Goal: Task Accomplishment & Management: Manage account settings

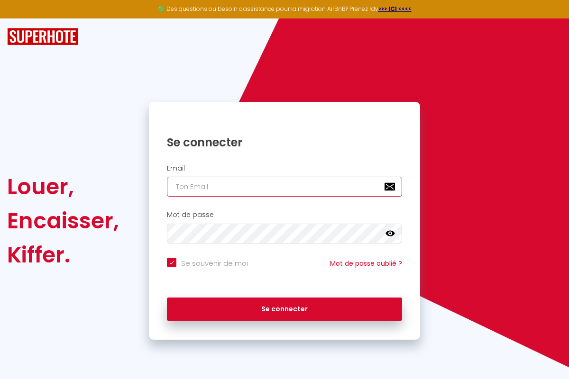
type input "[EMAIL_ADDRESS][DOMAIN_NAME]"
checkbox input "true"
type input "[EMAIL_ADDRESS][DOMAIN_NAME]"
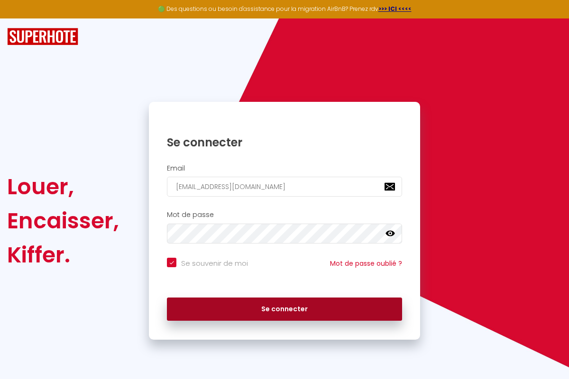
click at [284, 308] on button "Se connecter" at bounding box center [284, 310] width 235 height 24
checkbox input "true"
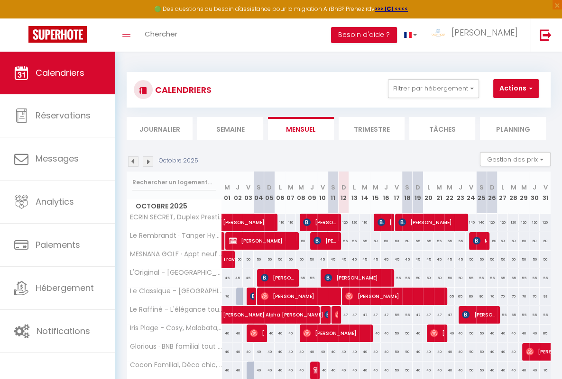
click at [230, 128] on li "Semaine" at bounding box center [230, 128] width 66 height 23
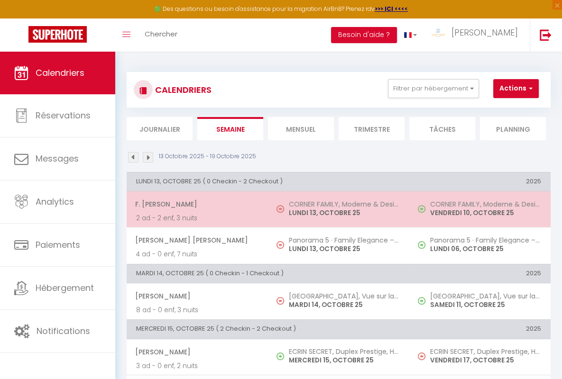
click at [195, 203] on span "F. [PERSON_NAME]" at bounding box center [196, 204] width 123 height 18
select select "OK"
select select "0"
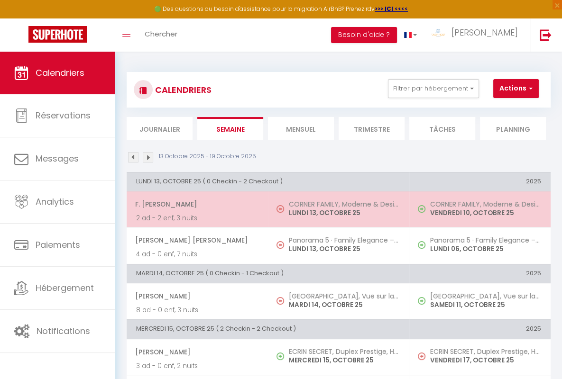
select select "1"
select select
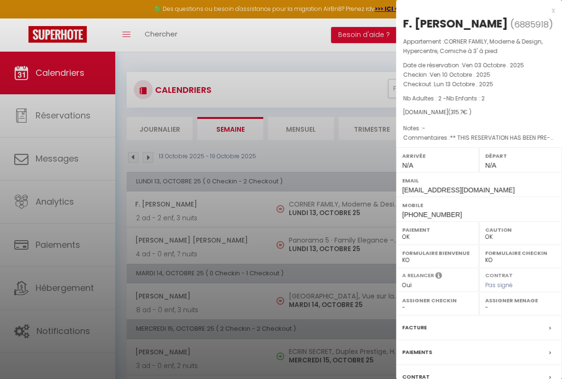
click at [471, 10] on div "x" at bounding box center [475, 10] width 159 height 11
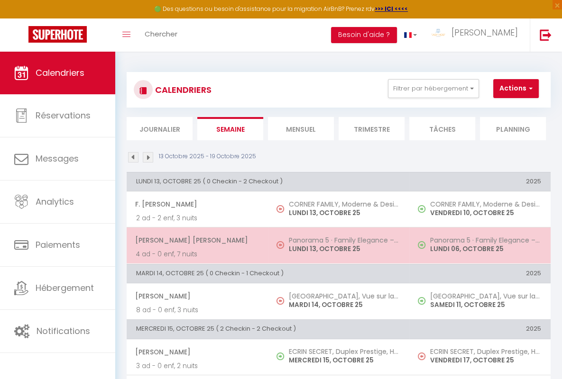
click at [195, 239] on span "[PERSON_NAME] [PERSON_NAME]" at bounding box center [196, 240] width 123 height 18
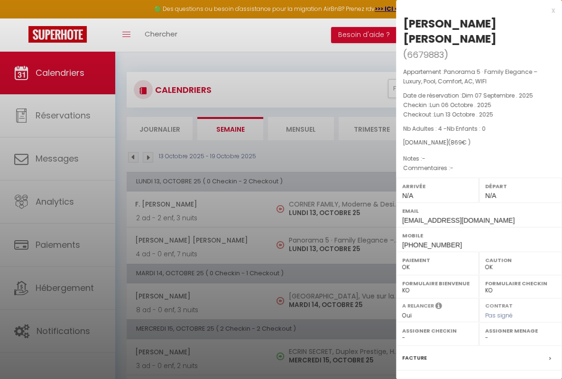
click at [471, 10] on div "x" at bounding box center [475, 10] width 159 height 11
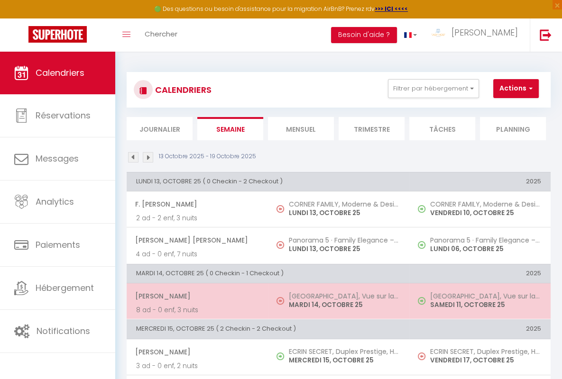
click at [195, 295] on span "[PERSON_NAME]" at bounding box center [196, 296] width 123 height 18
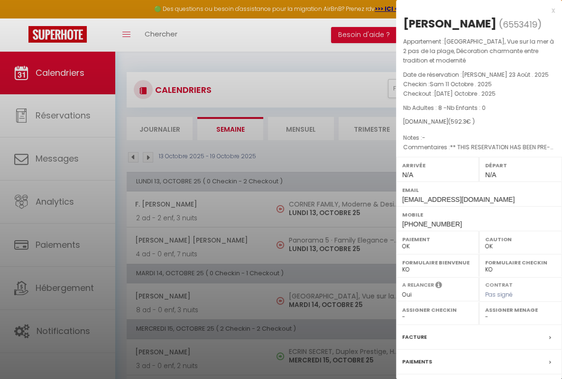
click at [471, 10] on div "x" at bounding box center [475, 10] width 159 height 11
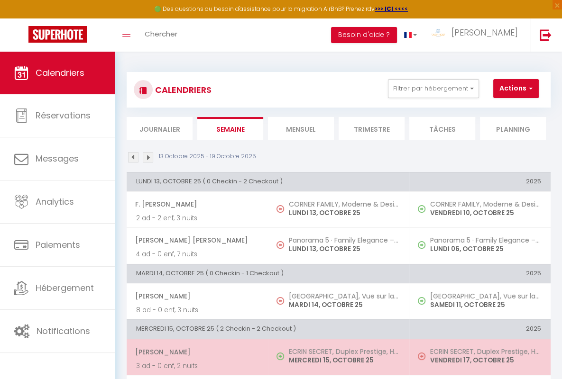
click at [195, 351] on span "[PERSON_NAME]" at bounding box center [196, 352] width 123 height 18
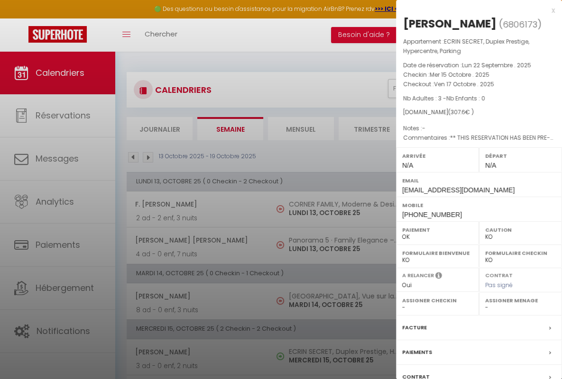
click at [471, 10] on div "x" at bounding box center [475, 10] width 159 height 11
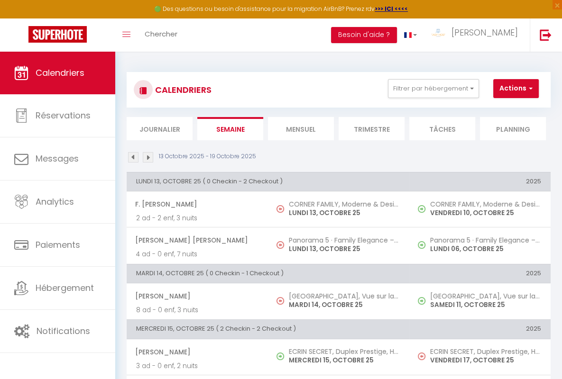
scroll to position [17, 0]
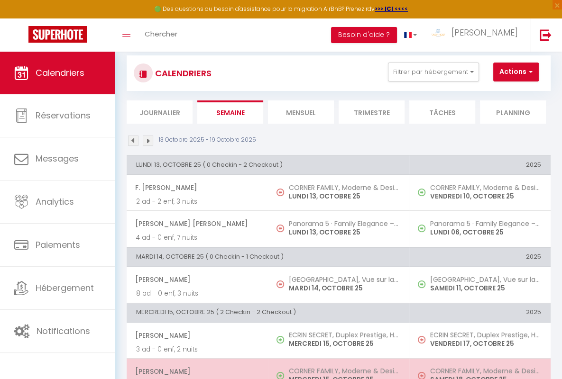
click at [195, 370] on span "[PERSON_NAME]" at bounding box center [196, 372] width 123 height 18
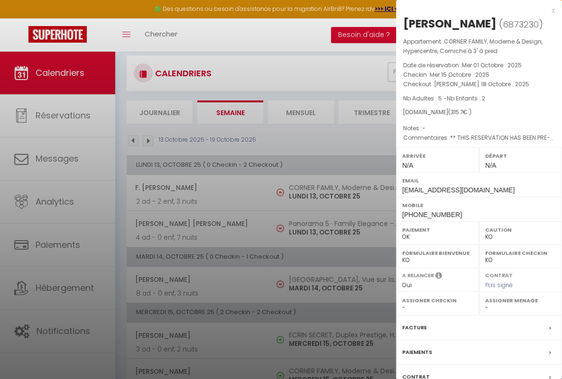
click at [471, 10] on div "x" at bounding box center [475, 10] width 159 height 11
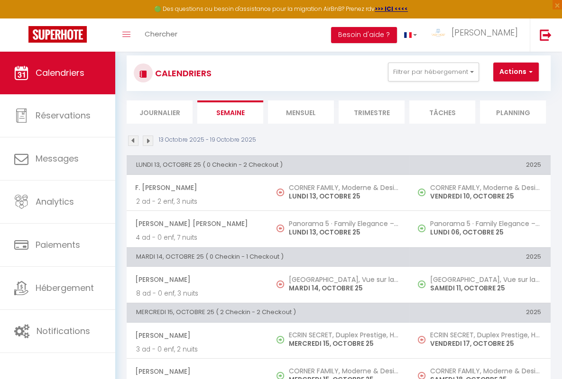
scroll to position [233, 0]
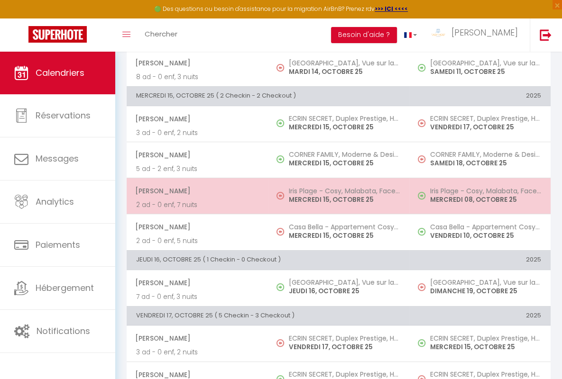
click at [195, 190] on span "[PERSON_NAME]" at bounding box center [196, 191] width 123 height 18
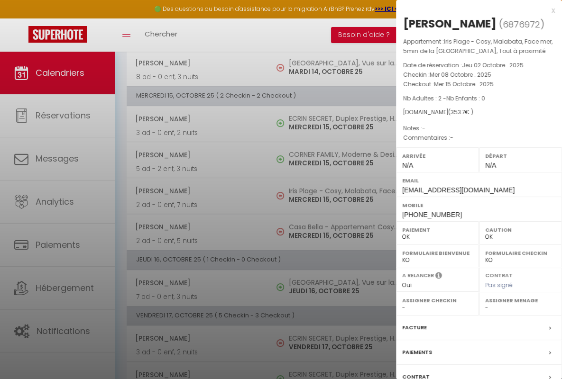
click at [471, 10] on div "x" at bounding box center [475, 10] width 159 height 11
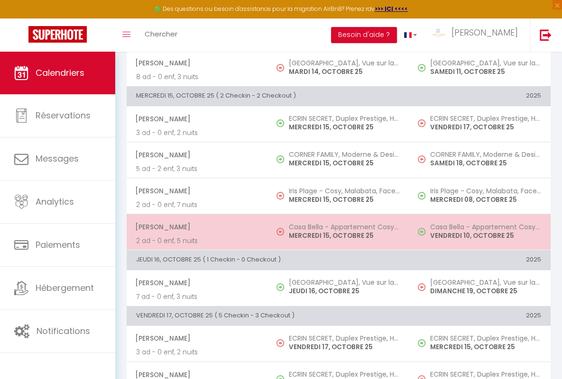
click at [195, 226] on span "[PERSON_NAME]" at bounding box center [196, 227] width 123 height 18
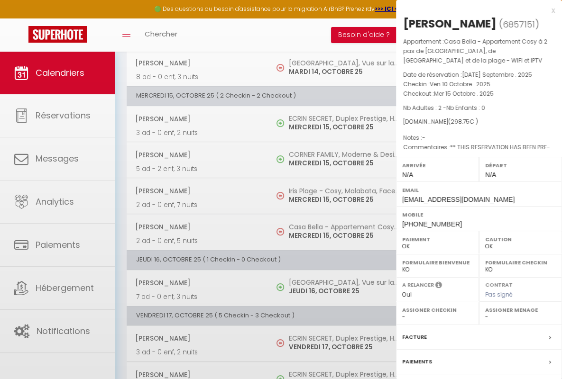
click at [471, 10] on div "x" at bounding box center [475, 10] width 159 height 11
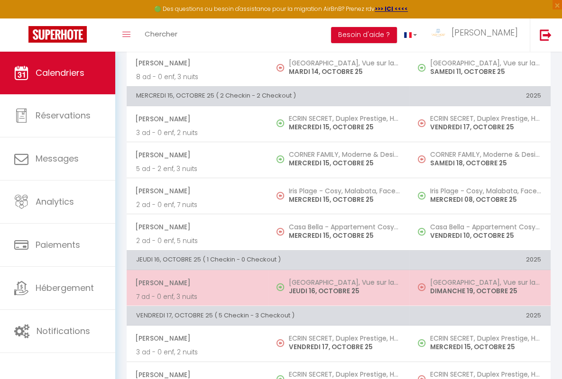
click at [195, 281] on span "[PERSON_NAME]" at bounding box center [196, 283] width 123 height 18
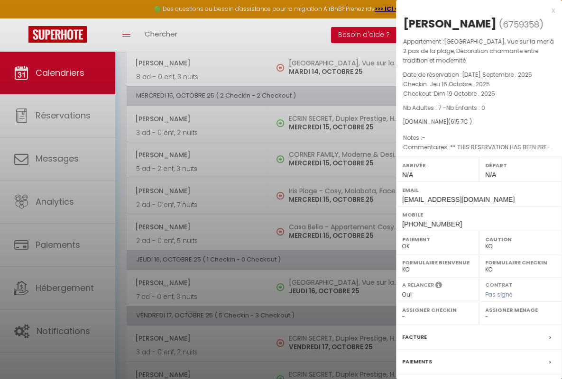
click at [471, 10] on div "x" at bounding box center [475, 10] width 159 height 11
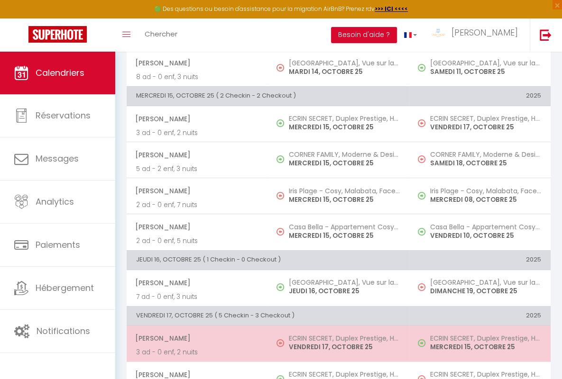
click at [195, 336] on span "[PERSON_NAME]" at bounding box center [196, 338] width 123 height 18
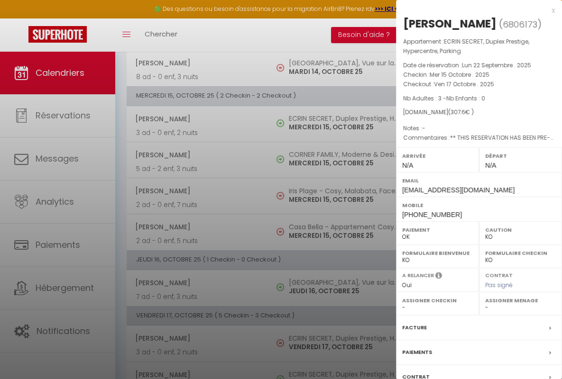
click at [471, 10] on div "x" at bounding box center [475, 10] width 159 height 11
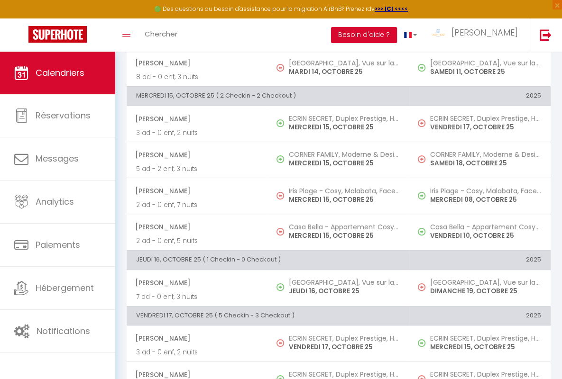
scroll to position [235, 0]
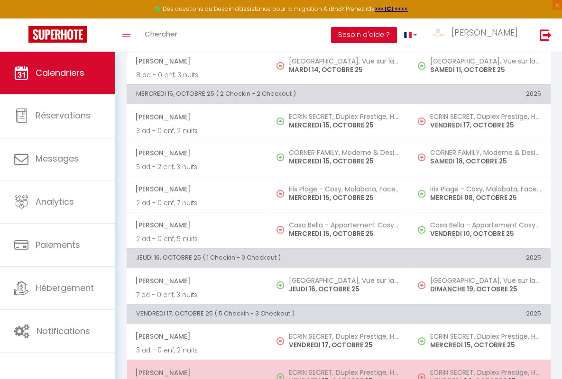
click at [195, 370] on span "[PERSON_NAME]" at bounding box center [196, 373] width 123 height 18
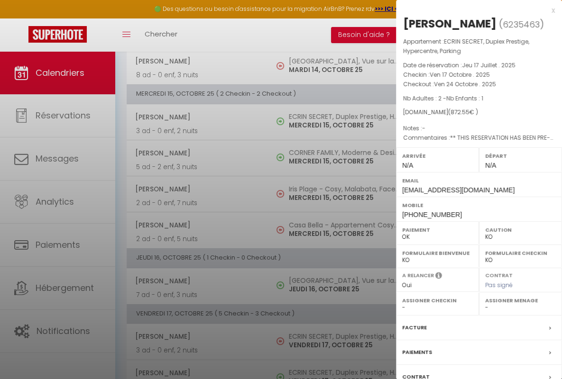
click at [471, 10] on div "x" at bounding box center [475, 10] width 159 height 11
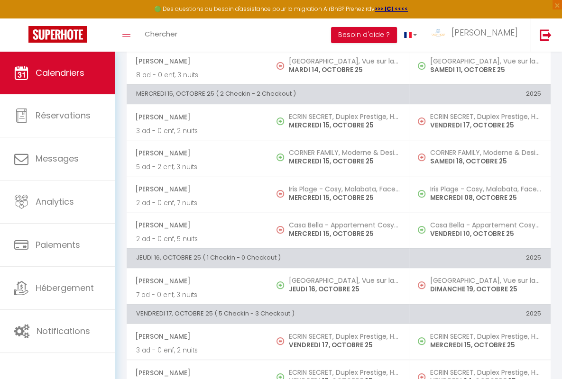
scroll to position [452, 0]
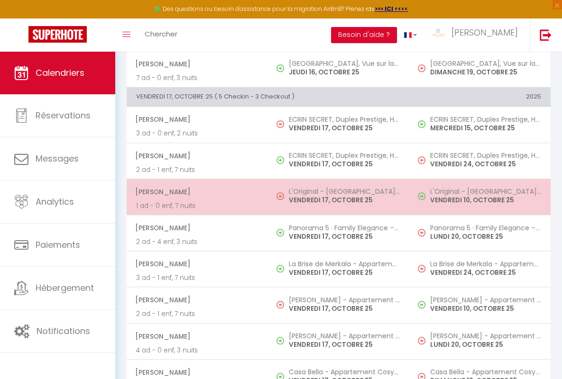
click at [195, 189] on span "[PERSON_NAME]" at bounding box center [196, 192] width 123 height 18
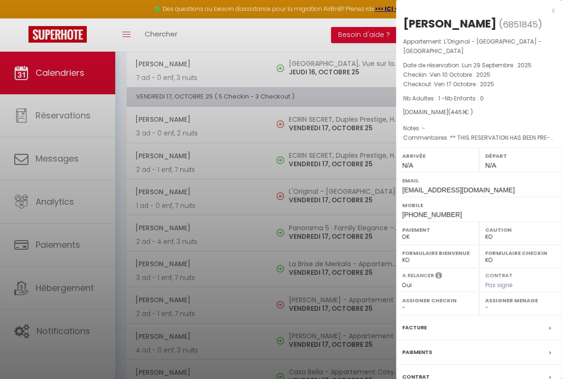
click at [471, 10] on div "x" at bounding box center [475, 10] width 159 height 11
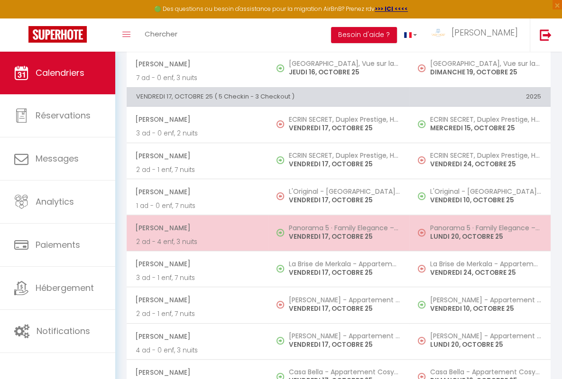
click at [195, 225] on span "[PERSON_NAME]" at bounding box center [196, 228] width 123 height 18
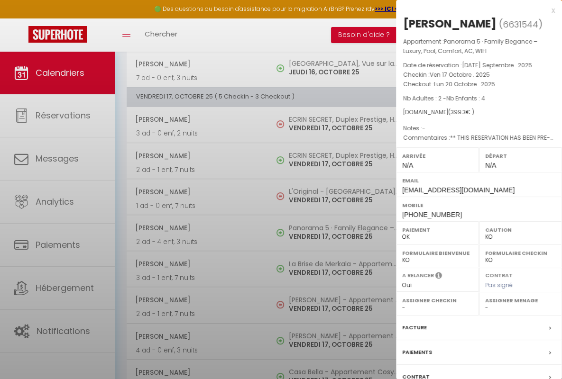
click at [471, 10] on div "x" at bounding box center [475, 10] width 159 height 11
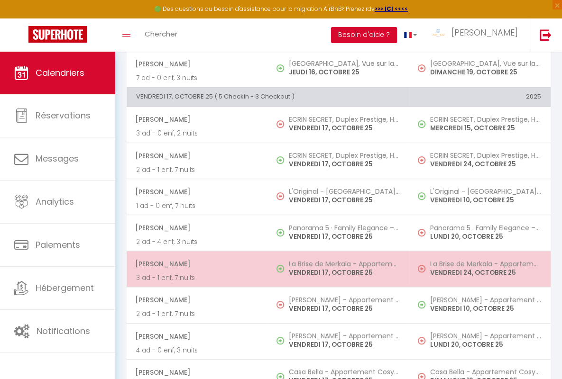
click at [195, 261] on span "[PERSON_NAME]" at bounding box center [196, 264] width 123 height 18
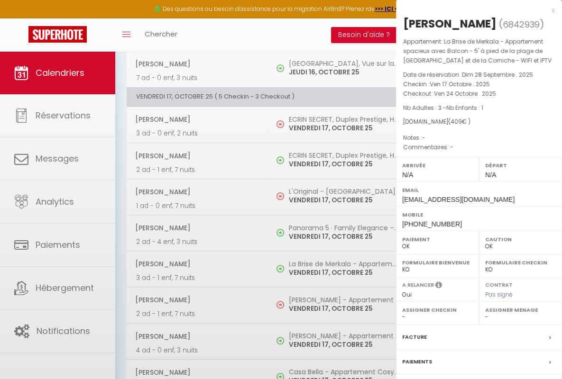
click at [471, 10] on div "x" at bounding box center [475, 10] width 159 height 11
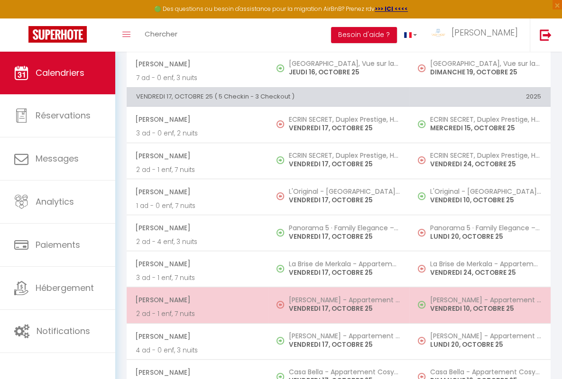
click at [195, 297] on span "[PERSON_NAME]" at bounding box center [196, 300] width 123 height 18
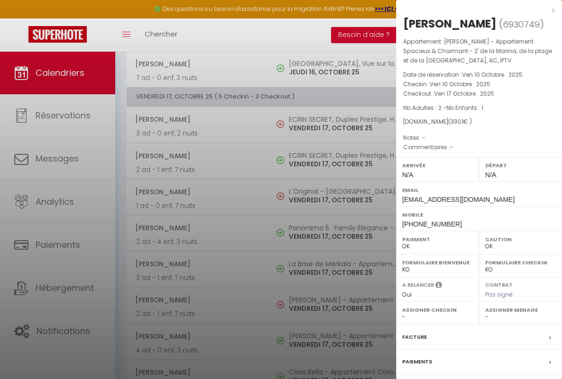
click at [471, 10] on div "x" at bounding box center [475, 10] width 159 height 11
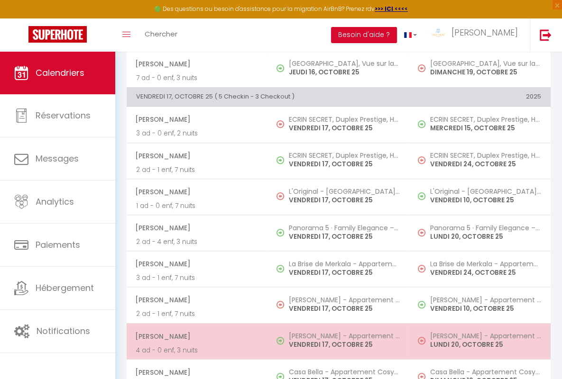
click at [195, 333] on span "[PERSON_NAME]" at bounding box center [196, 336] width 123 height 18
select select "KO"
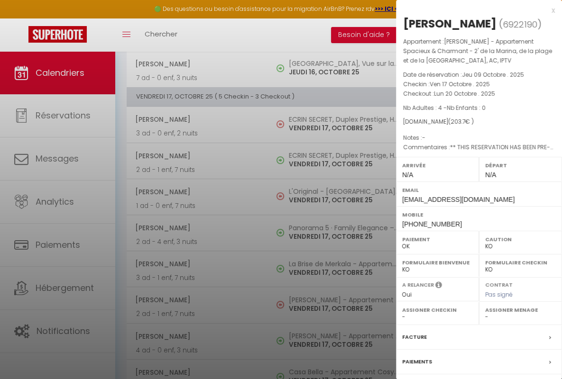
click at [471, 10] on div "x" at bounding box center [475, 10] width 159 height 11
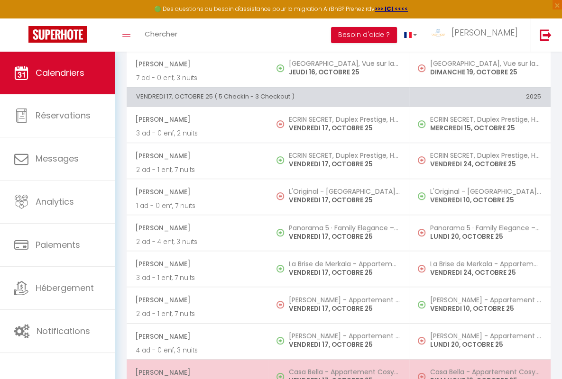
click at [195, 369] on span "[PERSON_NAME]" at bounding box center [196, 372] width 123 height 18
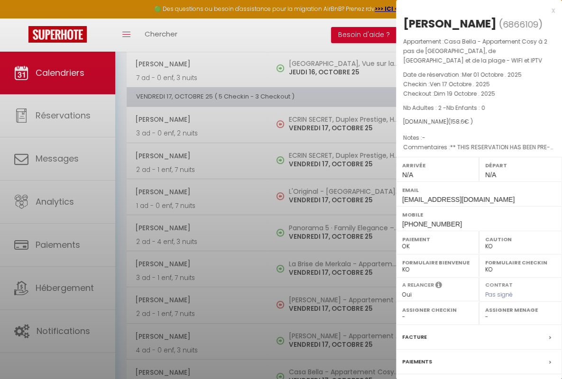
click at [471, 10] on div "x" at bounding box center [475, 10] width 159 height 11
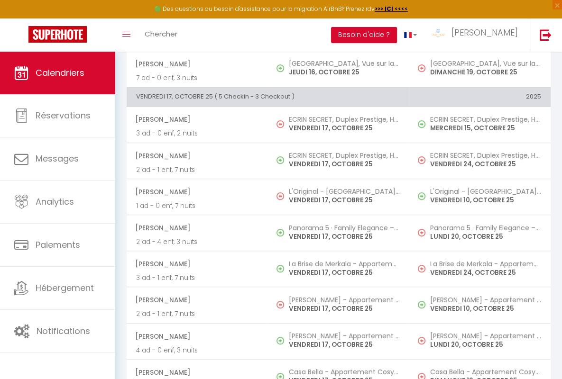
scroll to position [667, 0]
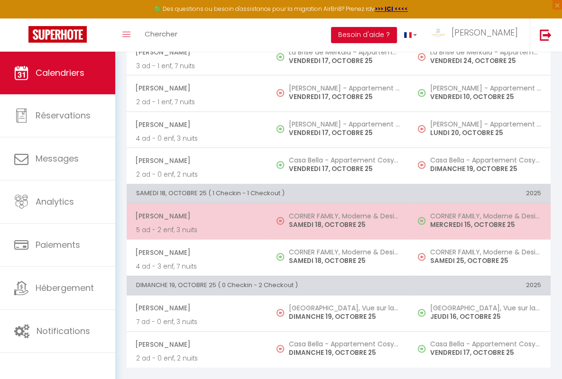
click at [195, 209] on span "[PERSON_NAME]" at bounding box center [196, 216] width 123 height 18
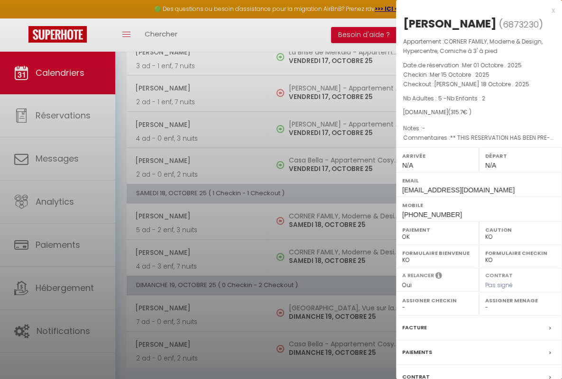
click at [471, 10] on div "x" at bounding box center [475, 10] width 159 height 11
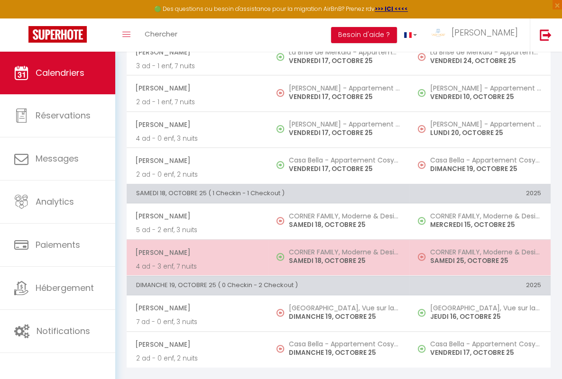
click at [195, 245] on span "[PERSON_NAME]" at bounding box center [196, 253] width 123 height 18
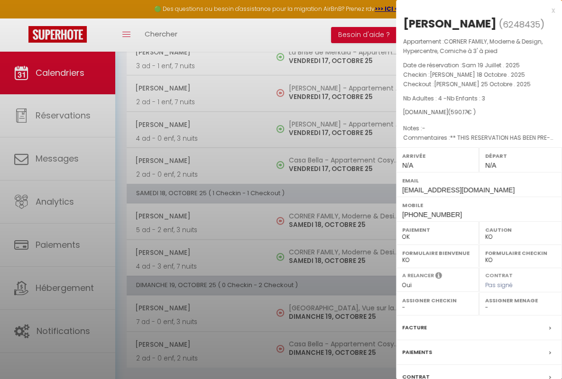
click at [471, 10] on div "x" at bounding box center [475, 10] width 159 height 11
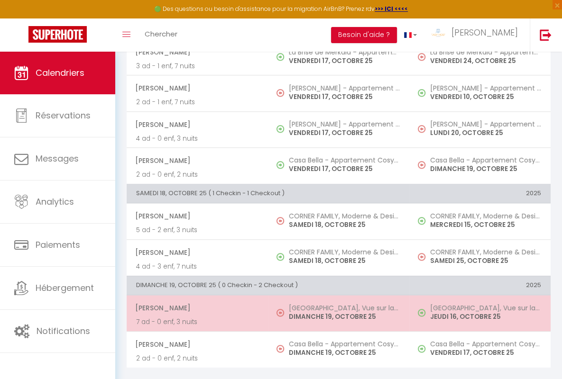
click at [195, 301] on span "[PERSON_NAME]" at bounding box center [196, 308] width 123 height 18
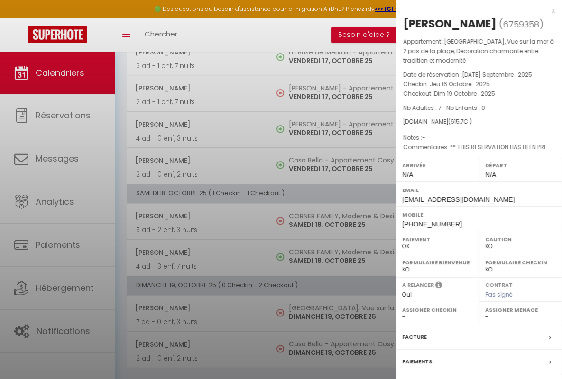
click at [471, 10] on div "x" at bounding box center [475, 10] width 159 height 11
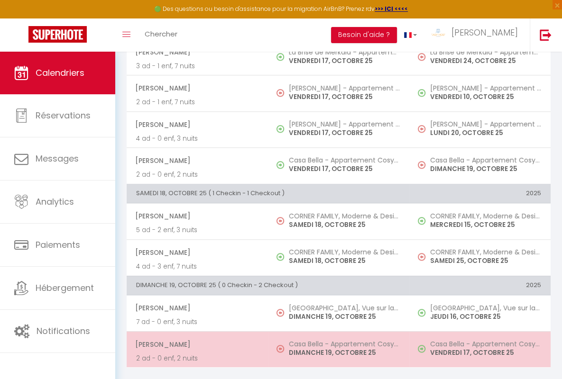
click at [195, 337] on span "[PERSON_NAME]" at bounding box center [196, 344] width 123 height 18
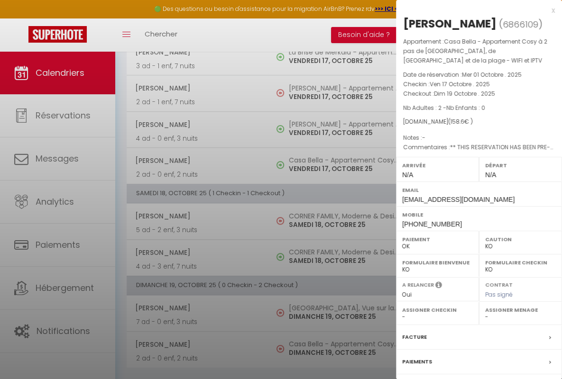
click at [471, 10] on div "x" at bounding box center [475, 10] width 159 height 11
